Goal: Communication & Community: Answer question/provide support

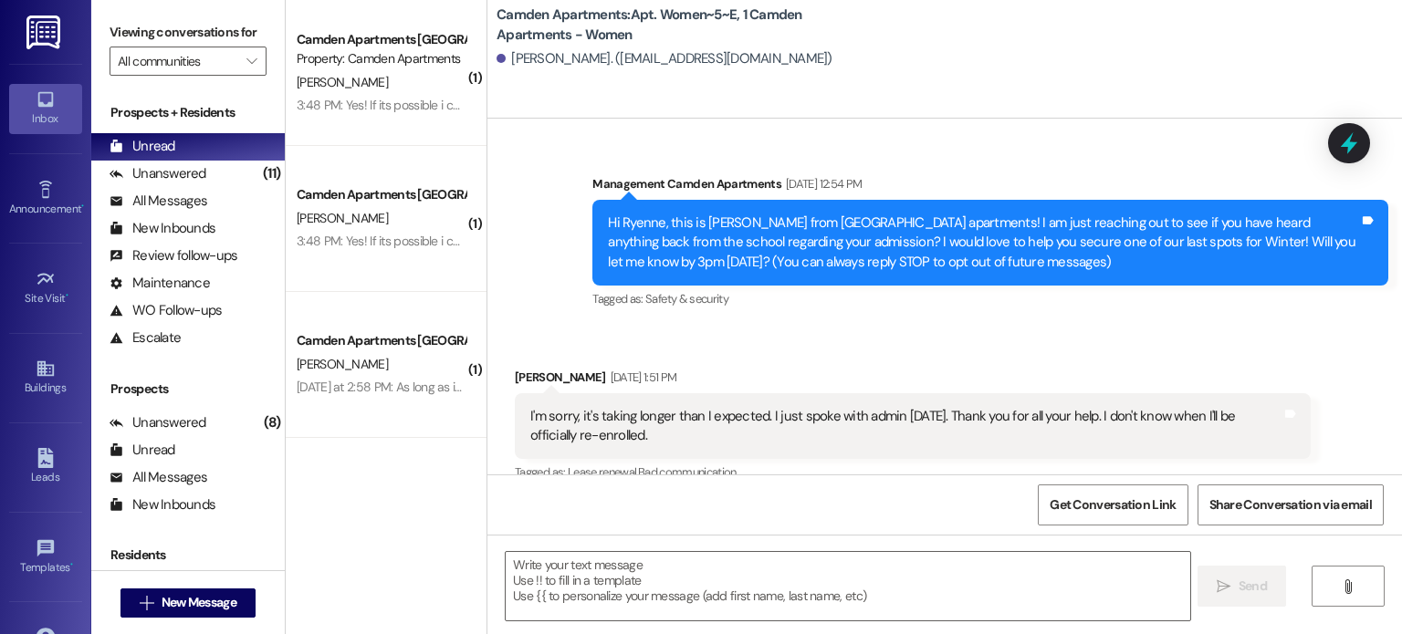
scroll to position [27311, 0]
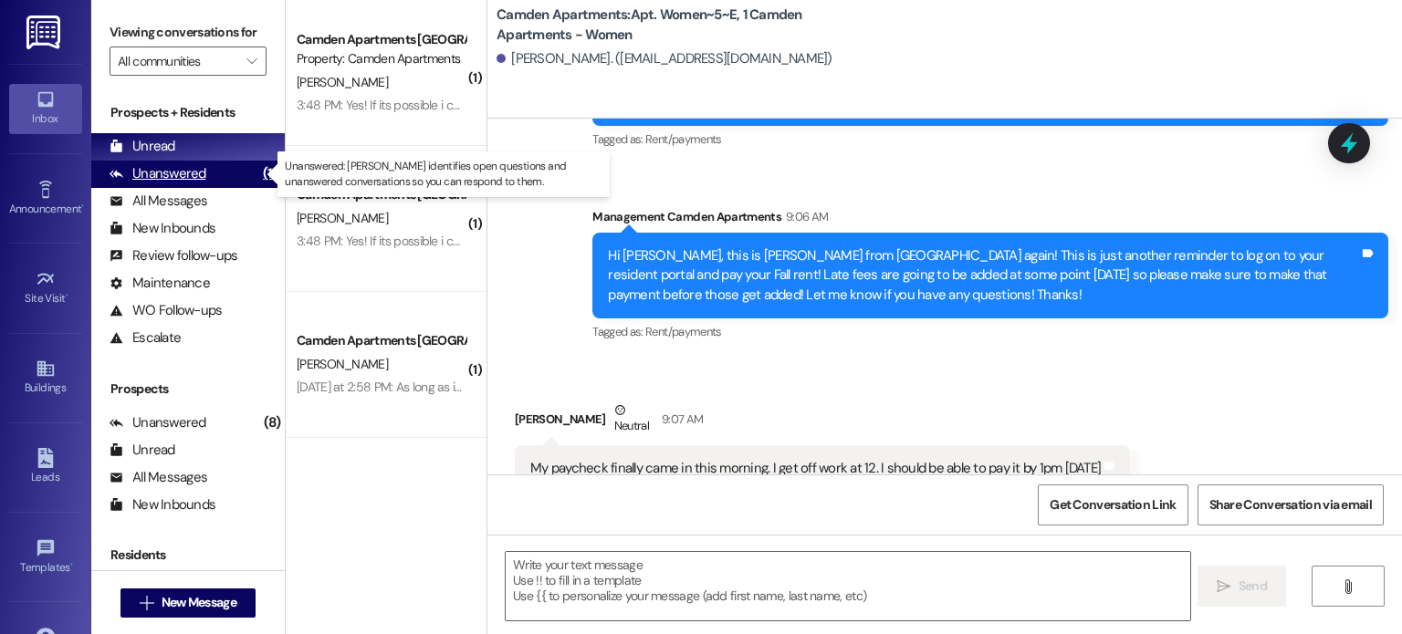
click at [181, 182] on div "Unanswered" at bounding box center [158, 173] width 97 height 19
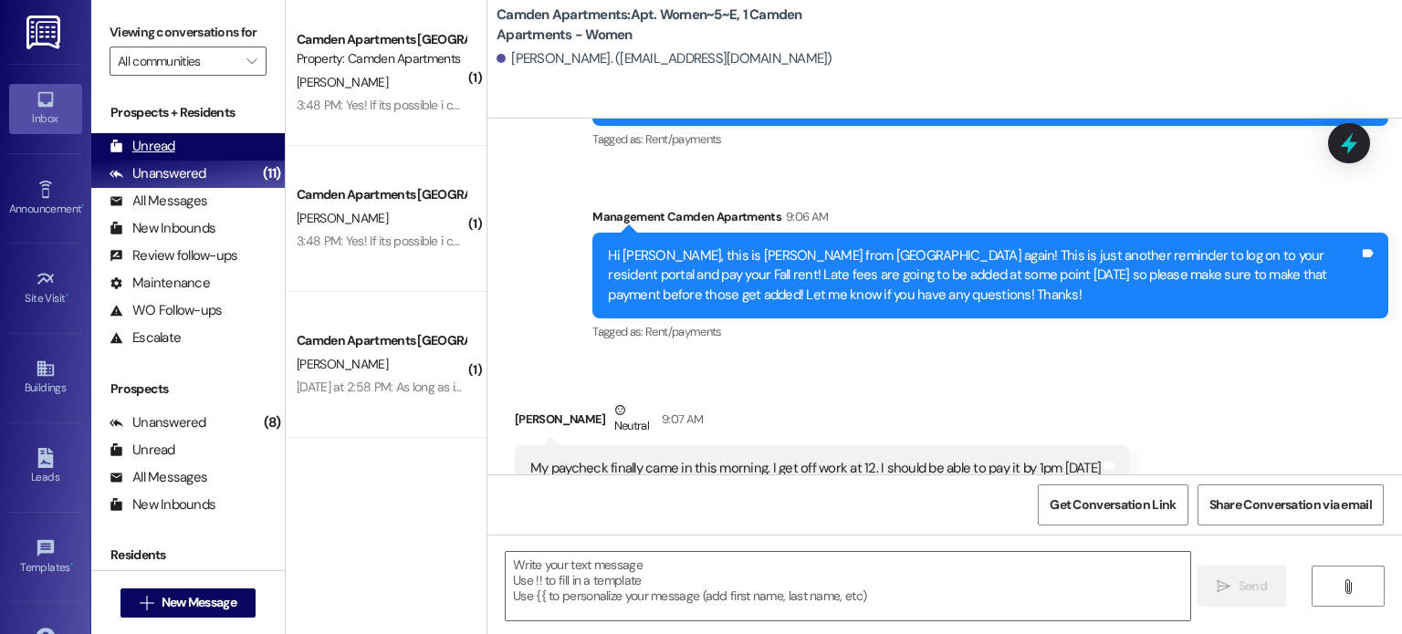
click at [172, 137] on div "Unread" at bounding box center [143, 146] width 66 height 19
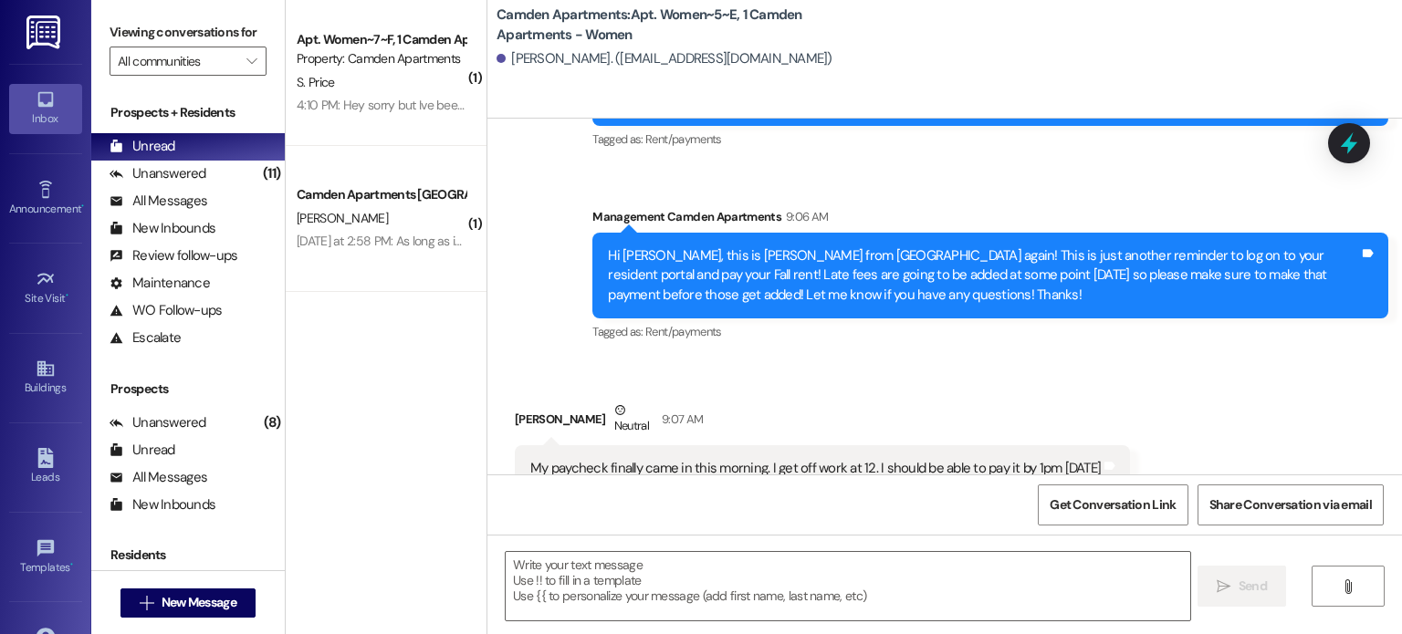
click at [891, 101] on div "Camden Apartments: Apt. Women~5~E, 1 Camden Apartments - [GEOGRAPHIC_DATA][PERS…" at bounding box center [944, 59] width 914 height 119
click at [446, 414] on div "( 1 ) Apt. Women~7~F, 1 Camden Apartments - Women Property: Camden Apartments S…" at bounding box center [386, 252] width 201 height 505
click at [197, 171] on div "Unanswered" at bounding box center [158, 173] width 97 height 19
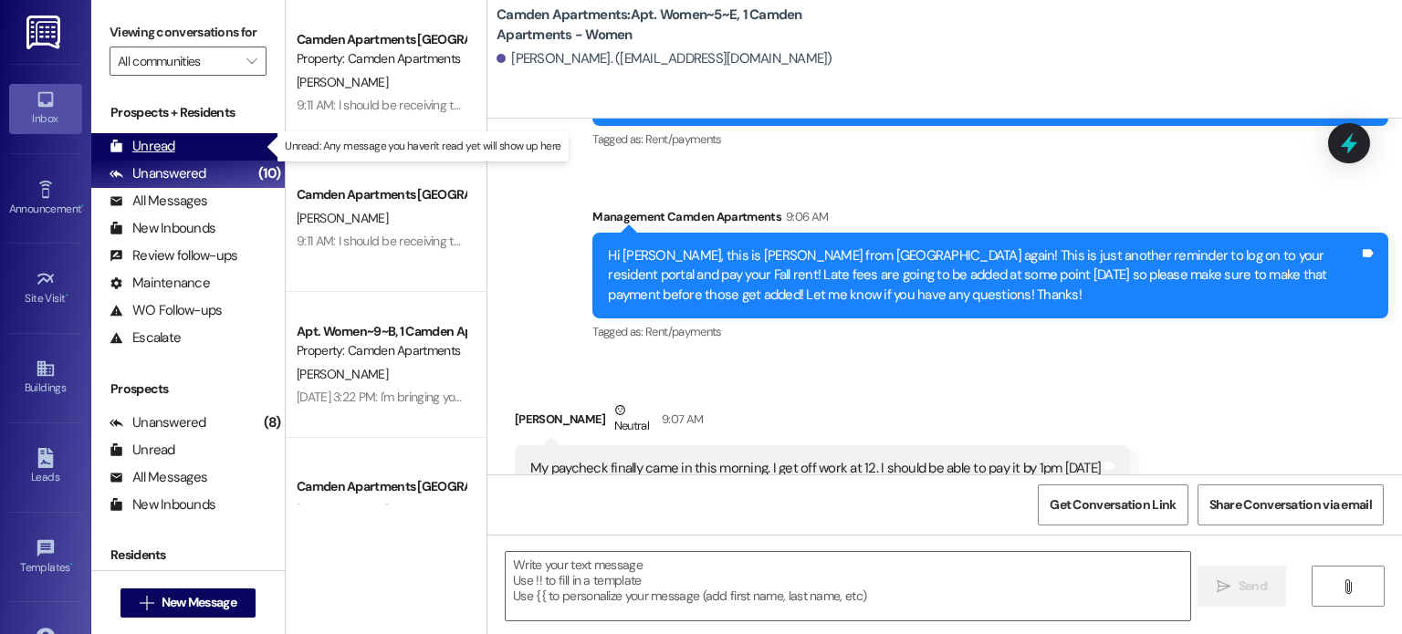
click at [200, 145] on div "Unread (0)" at bounding box center [187, 146] width 193 height 27
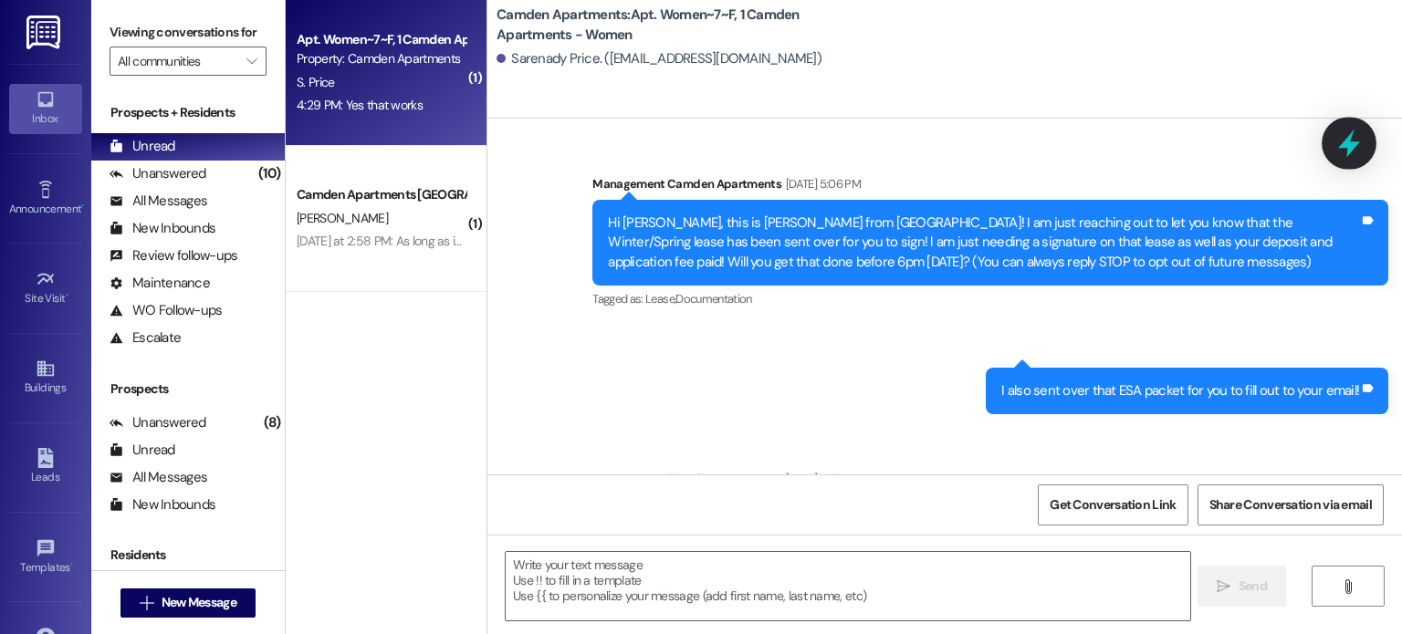
scroll to position [22517, 0]
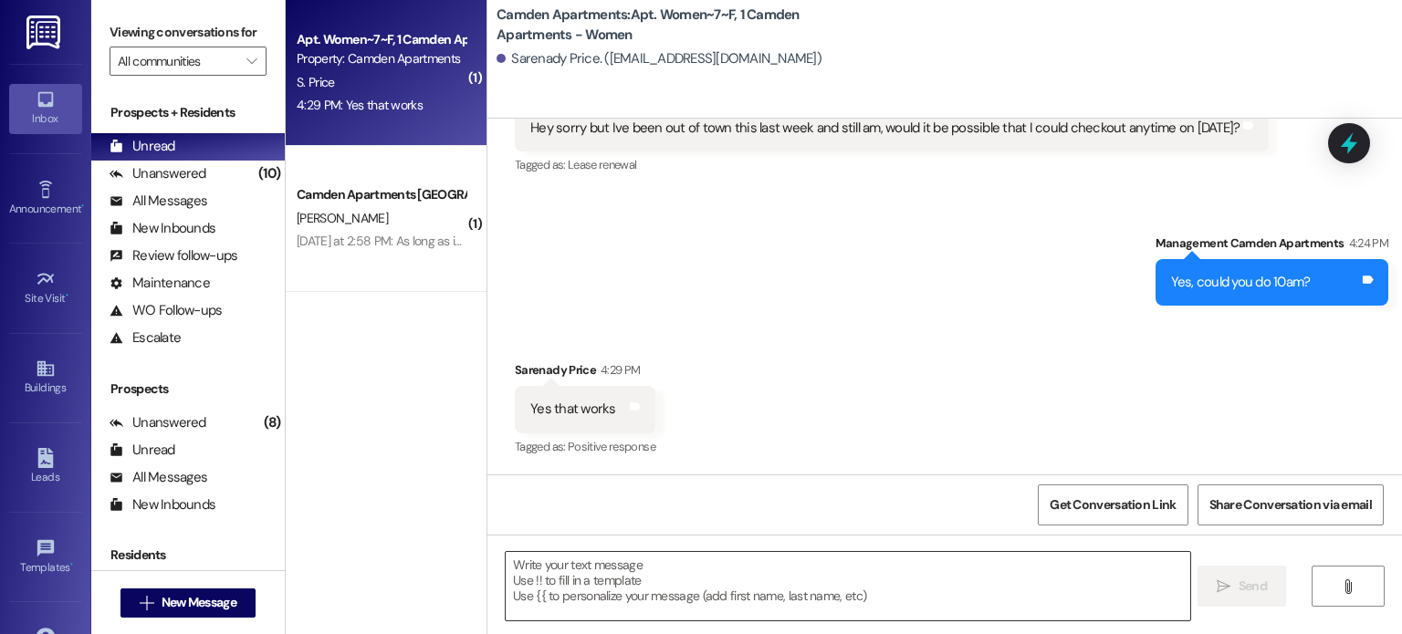
click at [623, 590] on textarea at bounding box center [848, 586] width 684 height 68
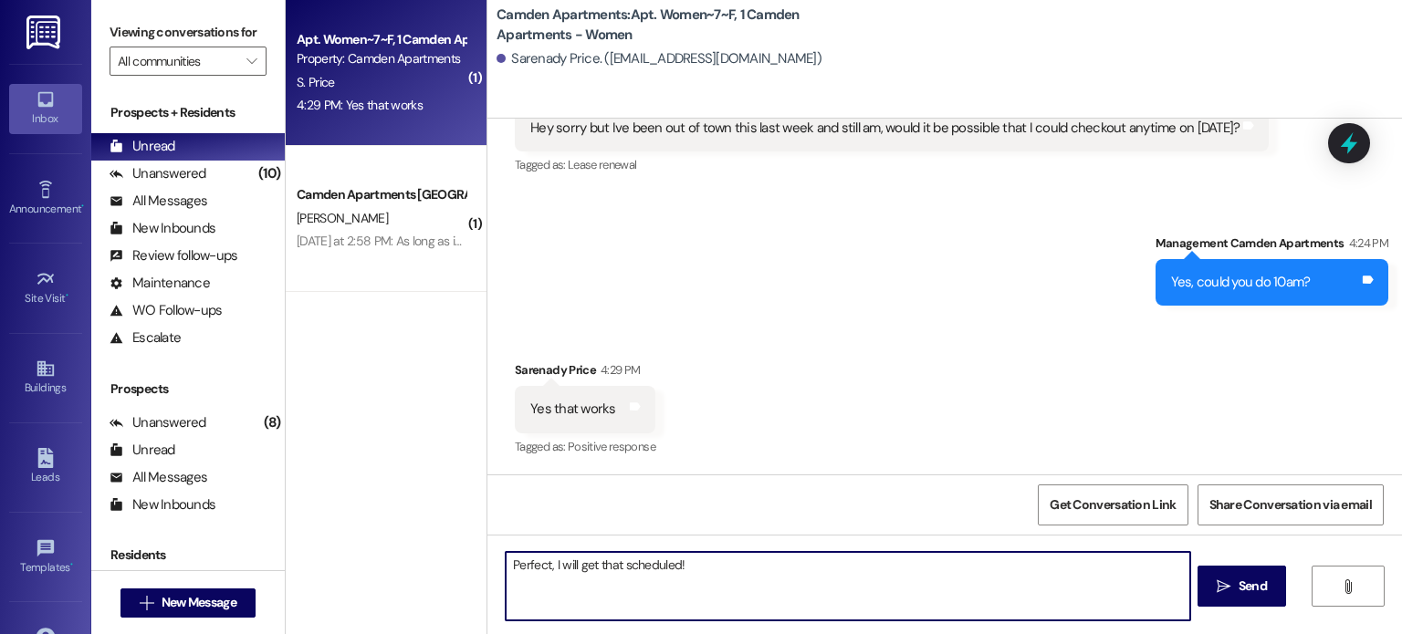
type textarea "Perfect, I will get that scheduled!"
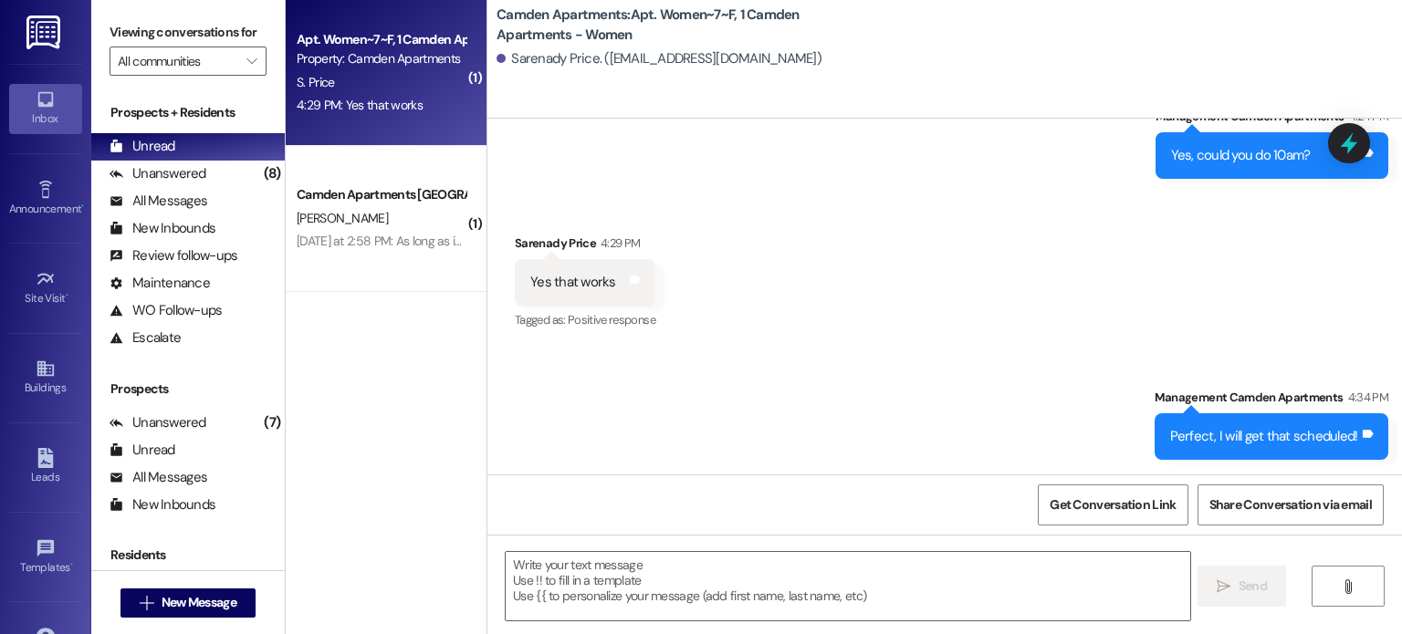
scroll to position [22644, 0]
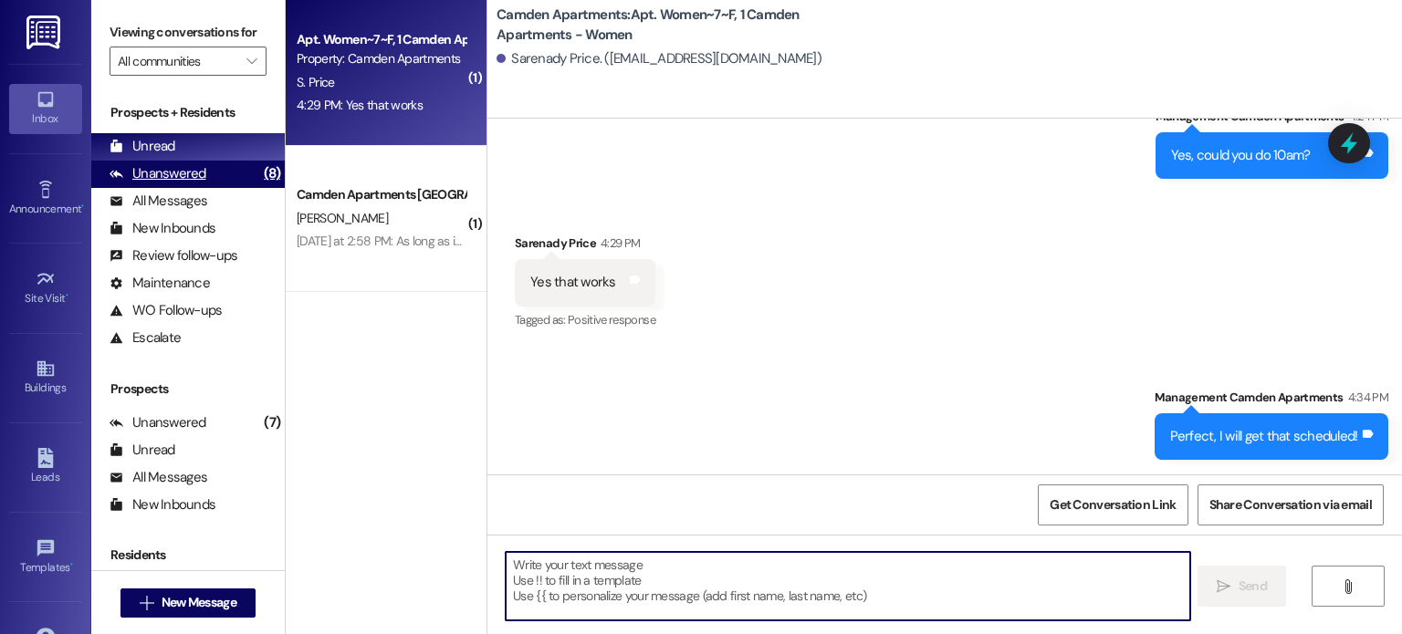
click at [201, 181] on div "Unanswered" at bounding box center [158, 173] width 97 height 19
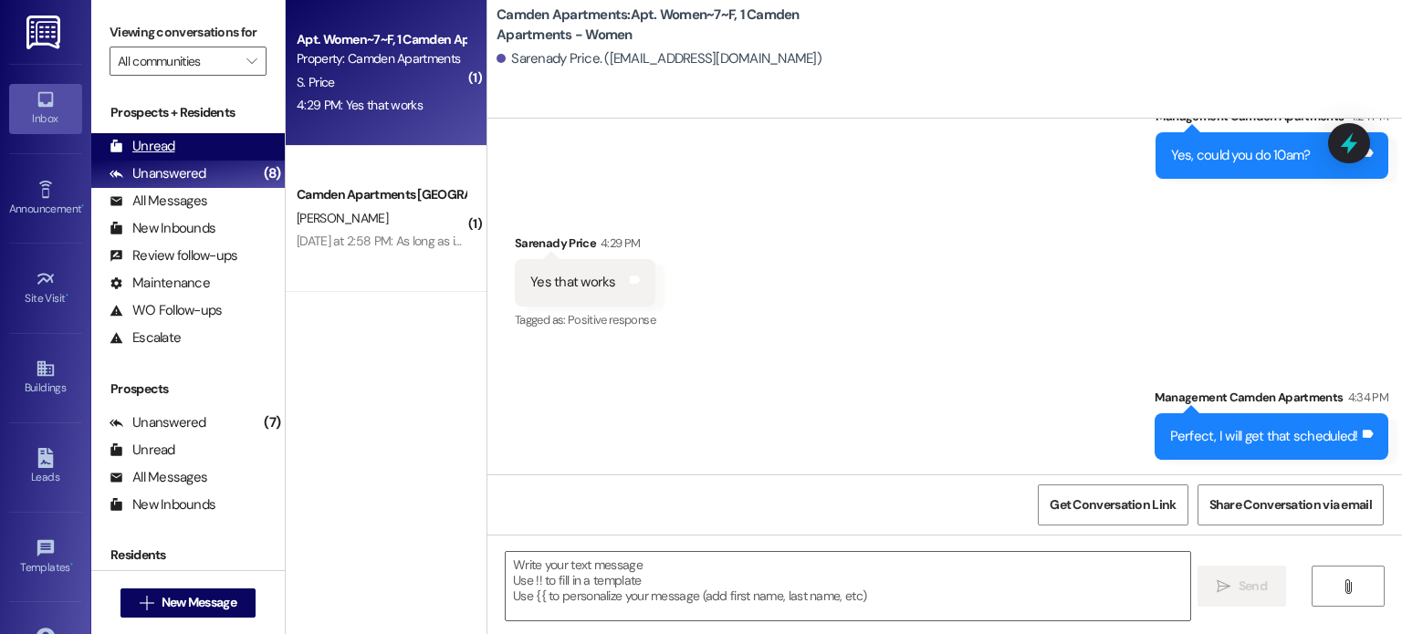
click at [214, 150] on div "Unread (0)" at bounding box center [187, 146] width 193 height 27
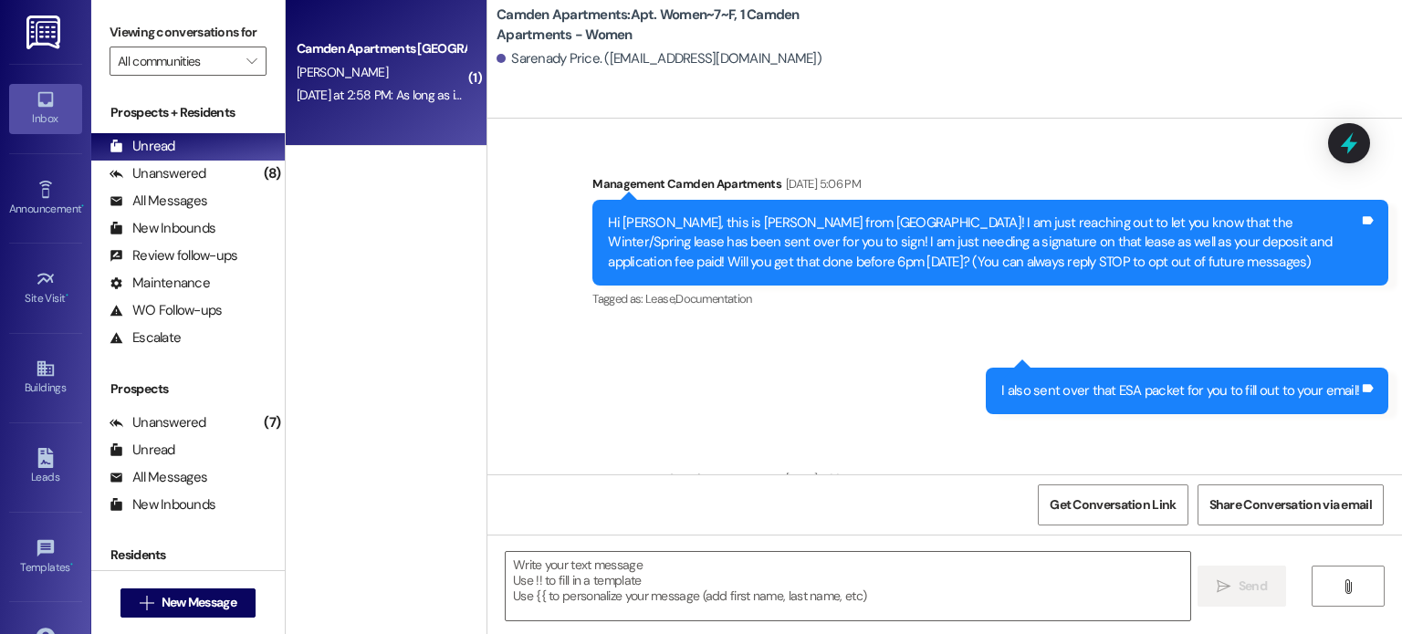
scroll to position [22517, 0]
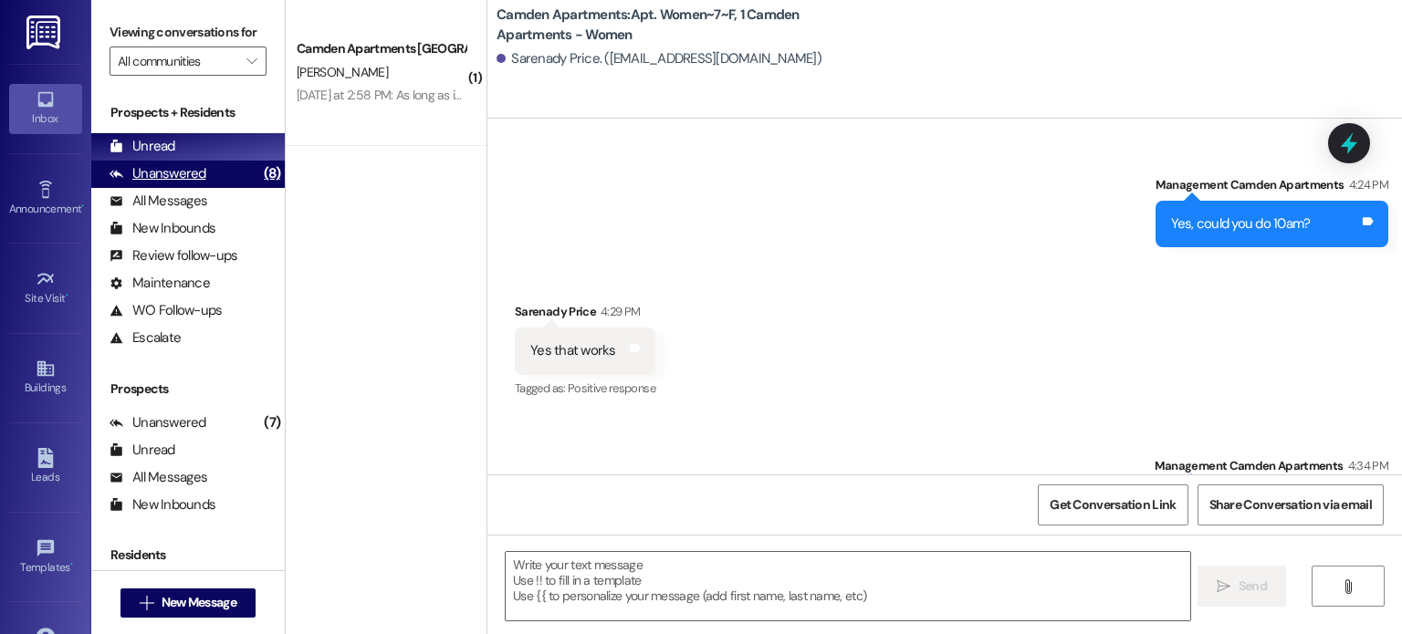
click at [153, 175] on div "Unanswered" at bounding box center [158, 173] width 97 height 19
click at [157, 149] on div "Unread" at bounding box center [143, 146] width 66 height 19
